Goal: Task Accomplishment & Management: Use online tool/utility

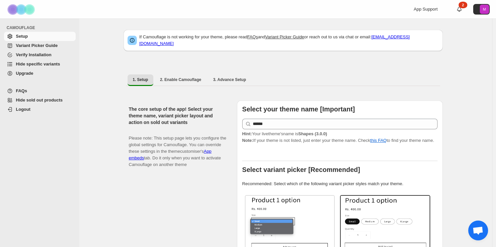
click at [48, 47] on span "Variant Picker Guide" at bounding box center [37, 45] width 42 height 5
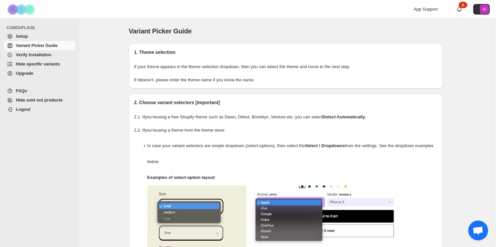
click at [43, 66] on span "Hide specific variants" at bounding box center [38, 63] width 44 height 5
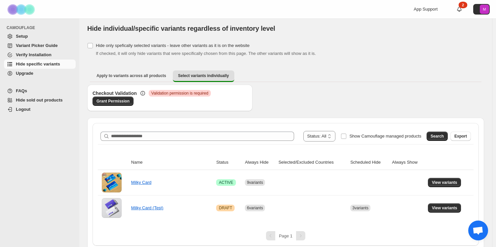
scroll to position [7, 0]
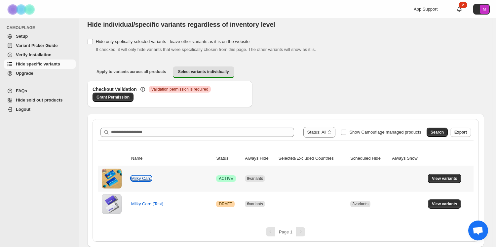
click at [140, 179] on link "Milky Card" at bounding box center [141, 178] width 20 height 5
click at [123, 97] on span "Grant Permission" at bounding box center [112, 96] width 33 height 5
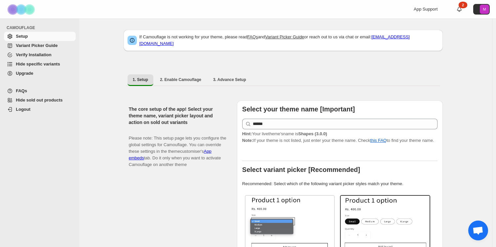
click at [322, 74] on ul "1. Setup 2. Enable Camouflage 3. Advance Setup More views" at bounding box center [283, 80] width 314 height 12
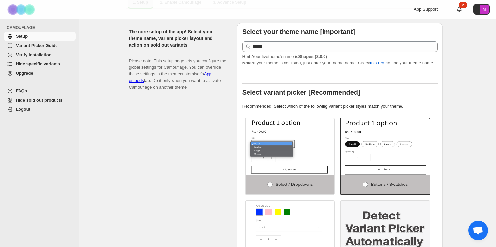
scroll to position [79, 0]
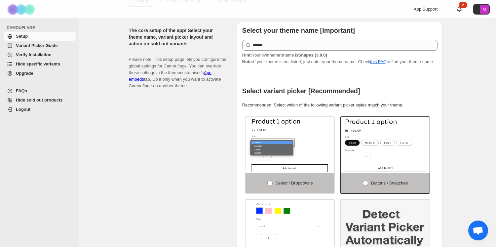
click at [49, 67] on span "Hide specific variants" at bounding box center [45, 64] width 58 height 7
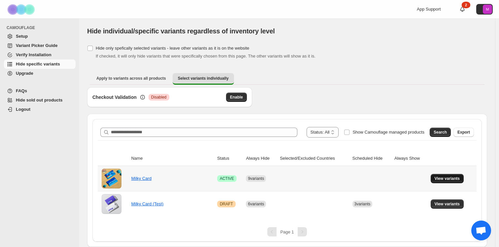
click at [439, 179] on span "View variants" at bounding box center [447, 178] width 25 height 5
